Goal: Find specific page/section: Find specific page/section

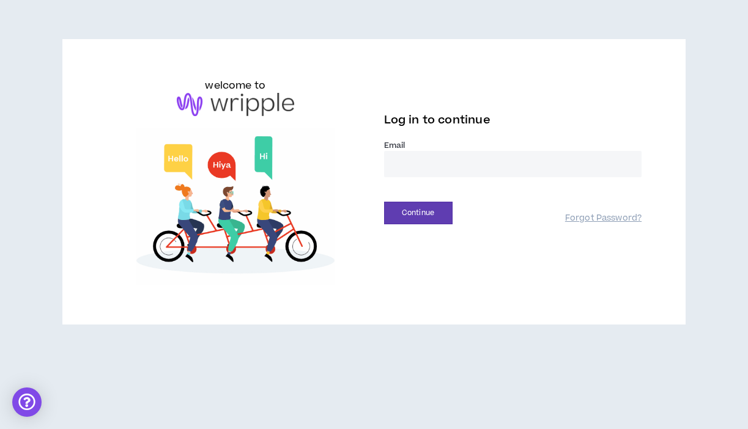
click at [398, 165] on input "email" at bounding box center [513, 164] width 258 height 26
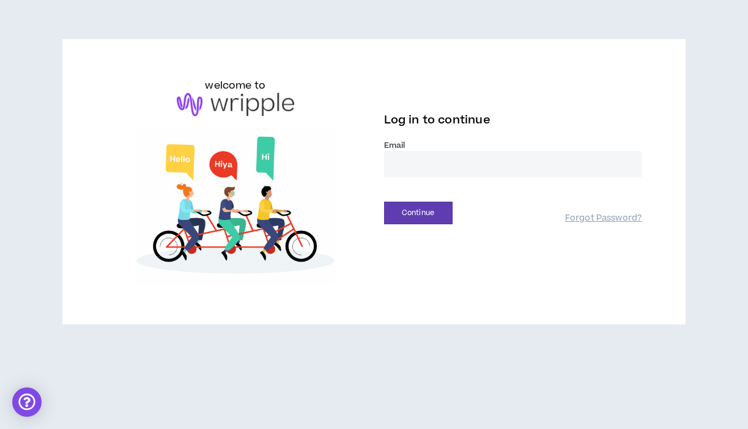
type input "**********"
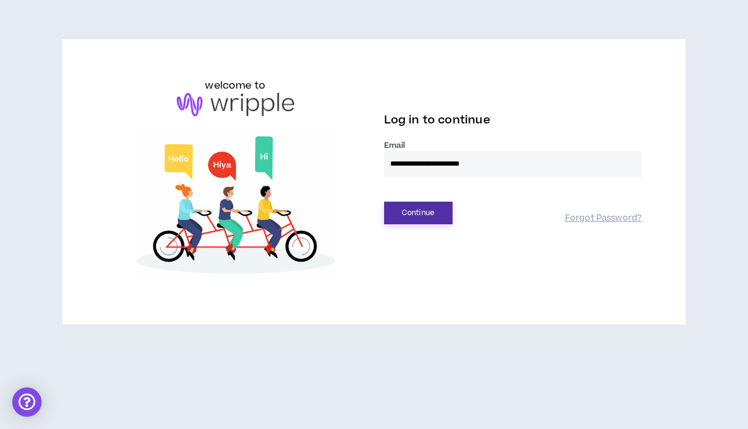
click at [417, 209] on button "Continue" at bounding box center [418, 213] width 69 height 23
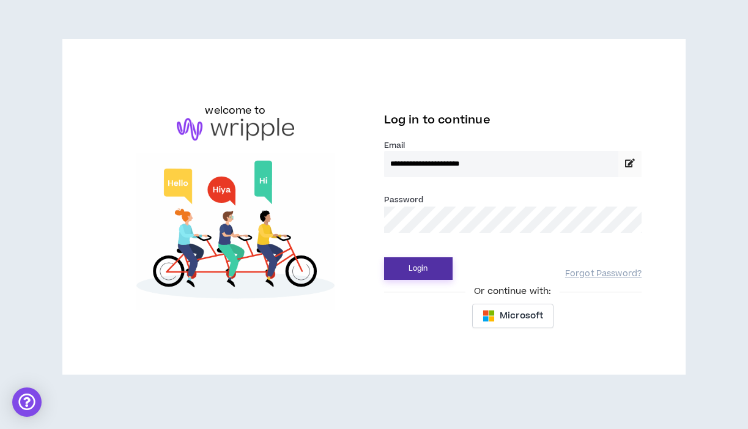
click at [400, 265] on button "Login" at bounding box center [418, 269] width 69 height 23
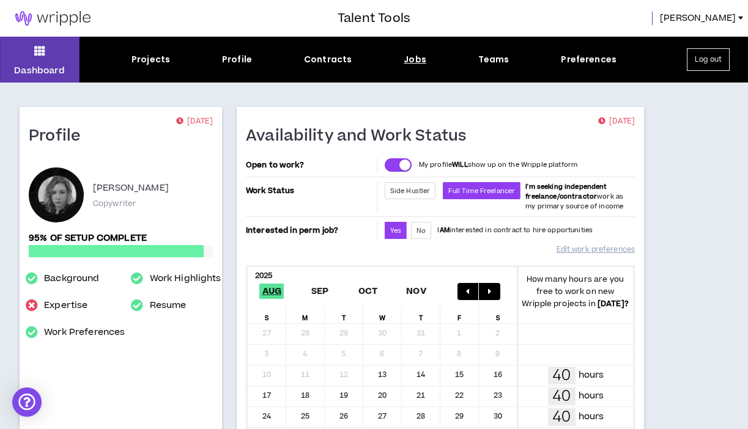
click at [413, 61] on div "Jobs" at bounding box center [415, 59] width 23 height 13
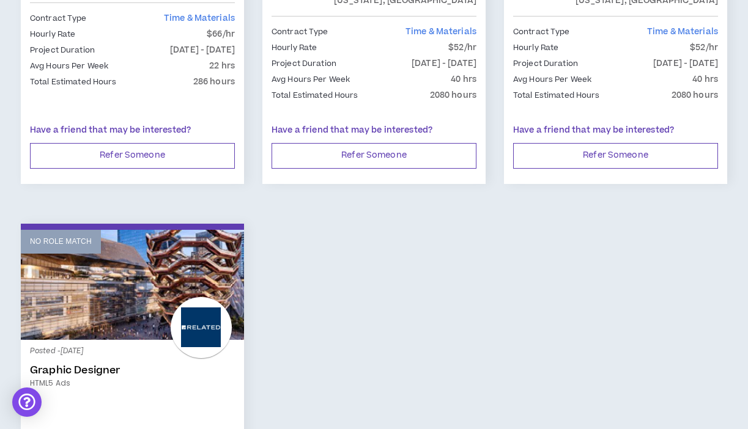
scroll to position [1853, 0]
